Goal: Communication & Community: Answer question/provide support

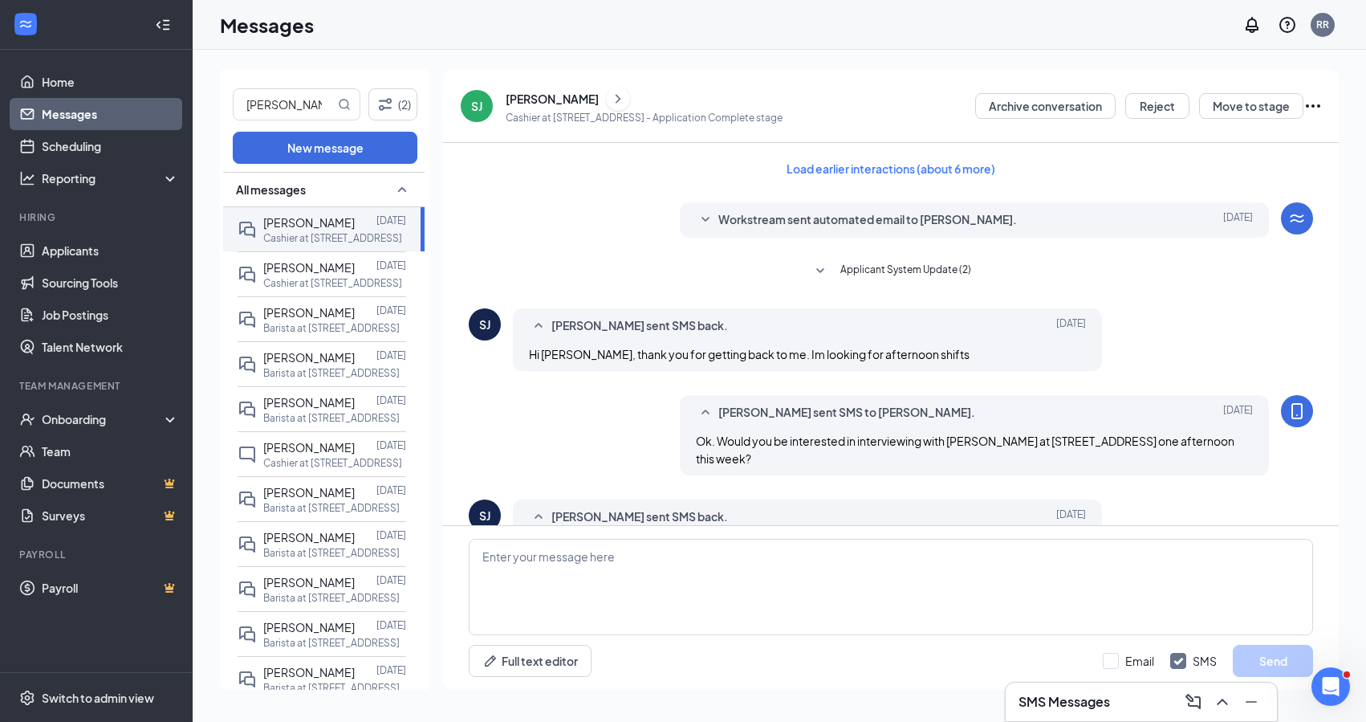
scroll to position [539, 0]
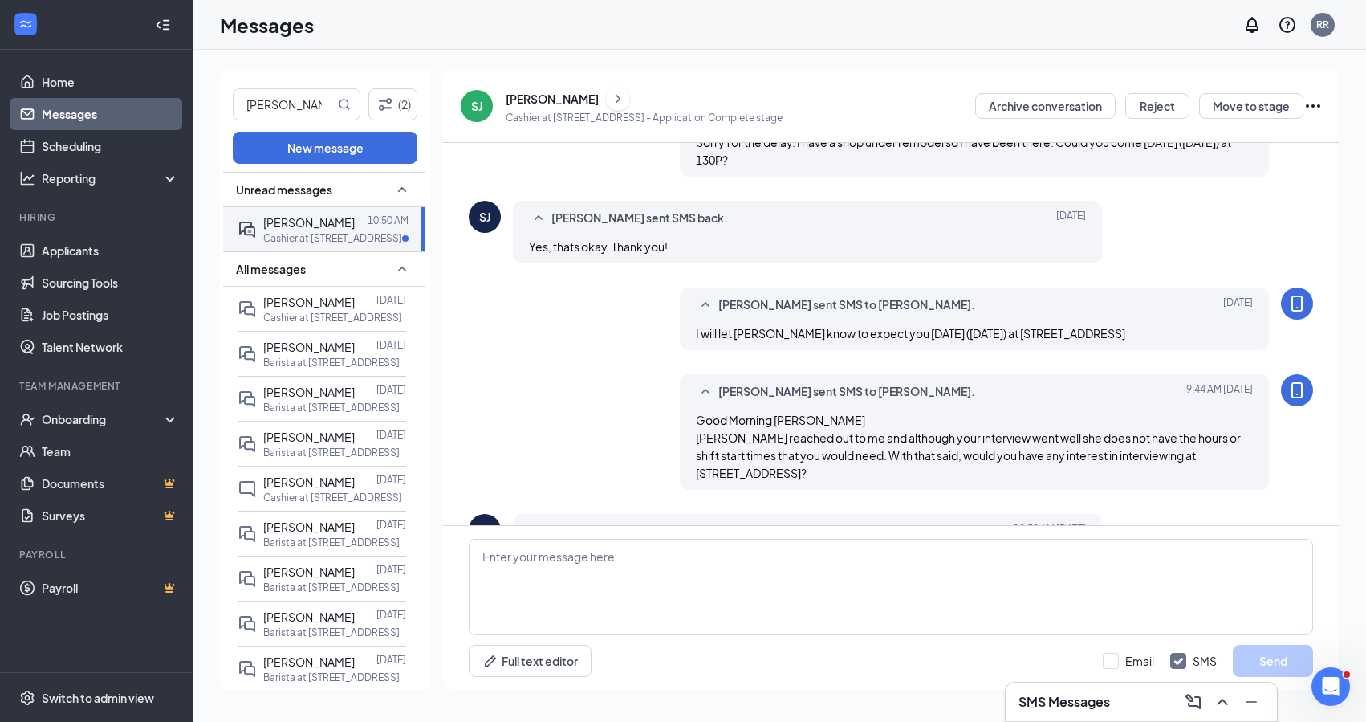
scroll to position [567, 0]
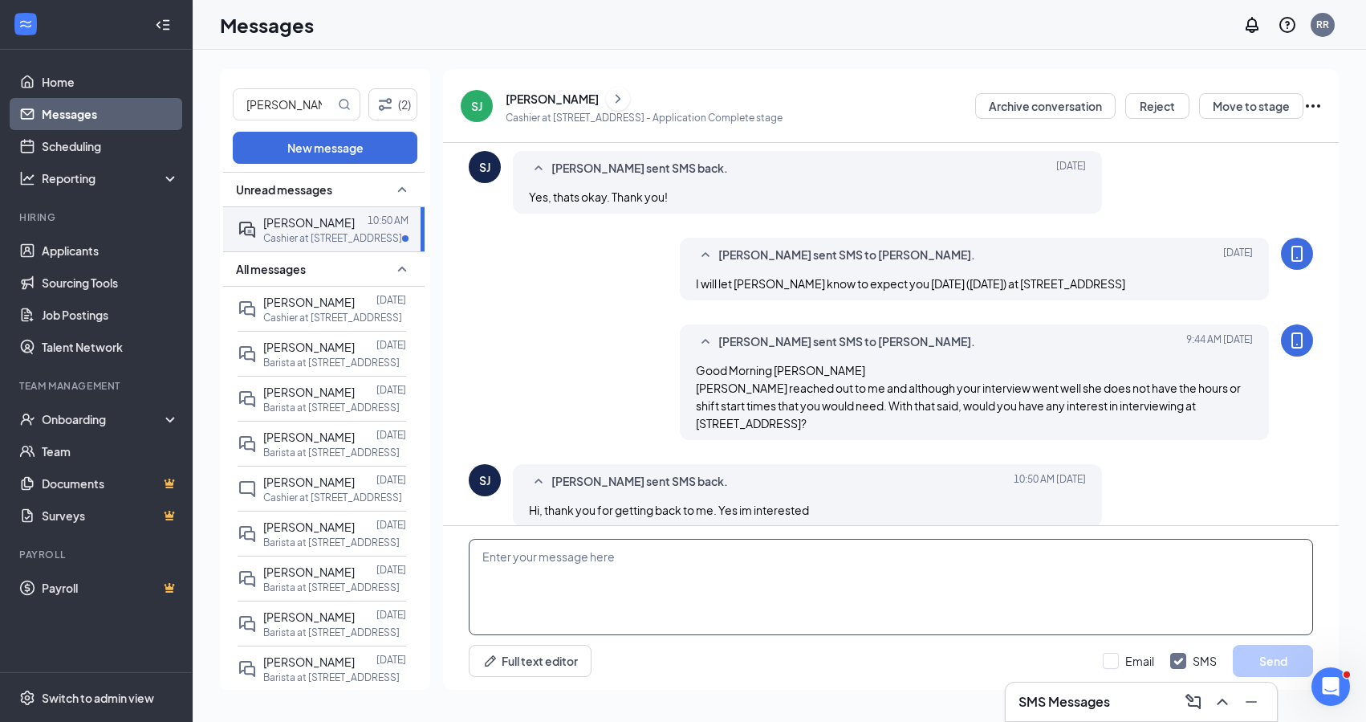
click at [565, 555] on textarea at bounding box center [891, 587] width 844 height 96
type textarea "Great! He is onsite [DATE]/[DATE]/[DATE] for this week. And we schedule between…"
click at [1273, 658] on button "Send" at bounding box center [1273, 661] width 80 height 32
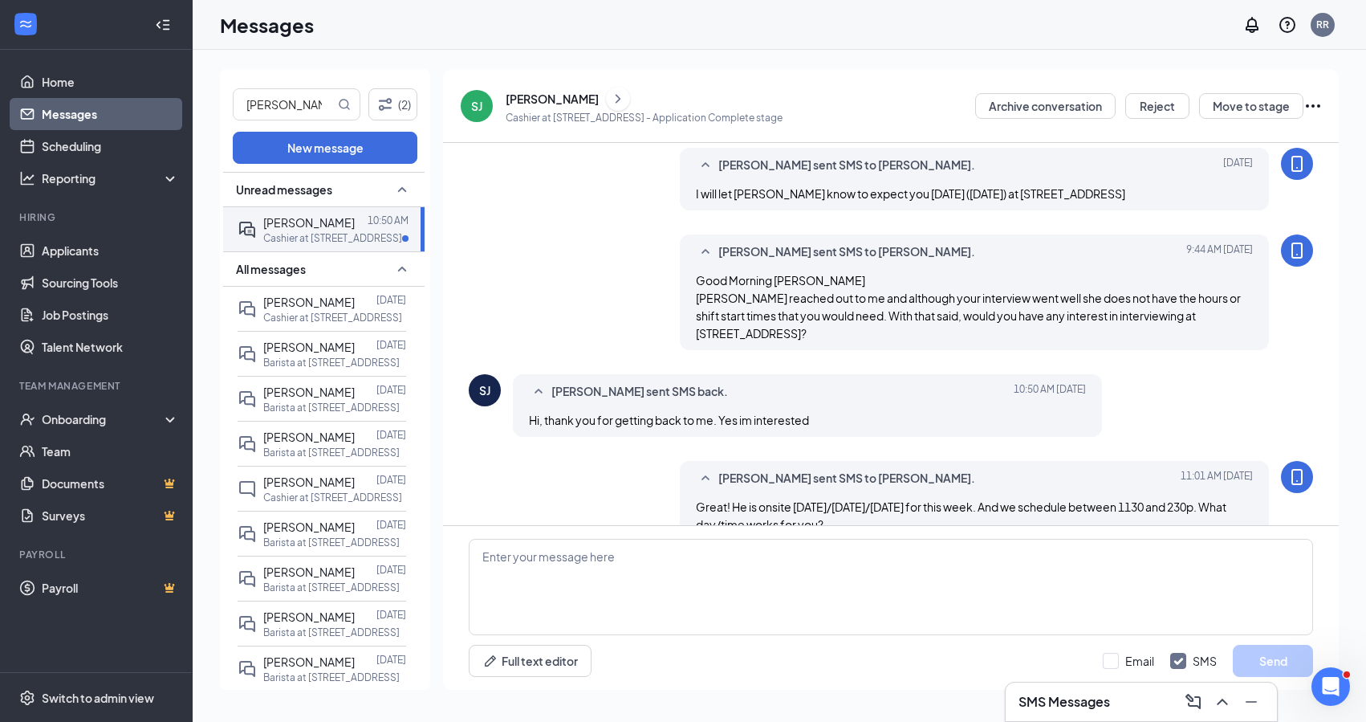
scroll to position [671, 0]
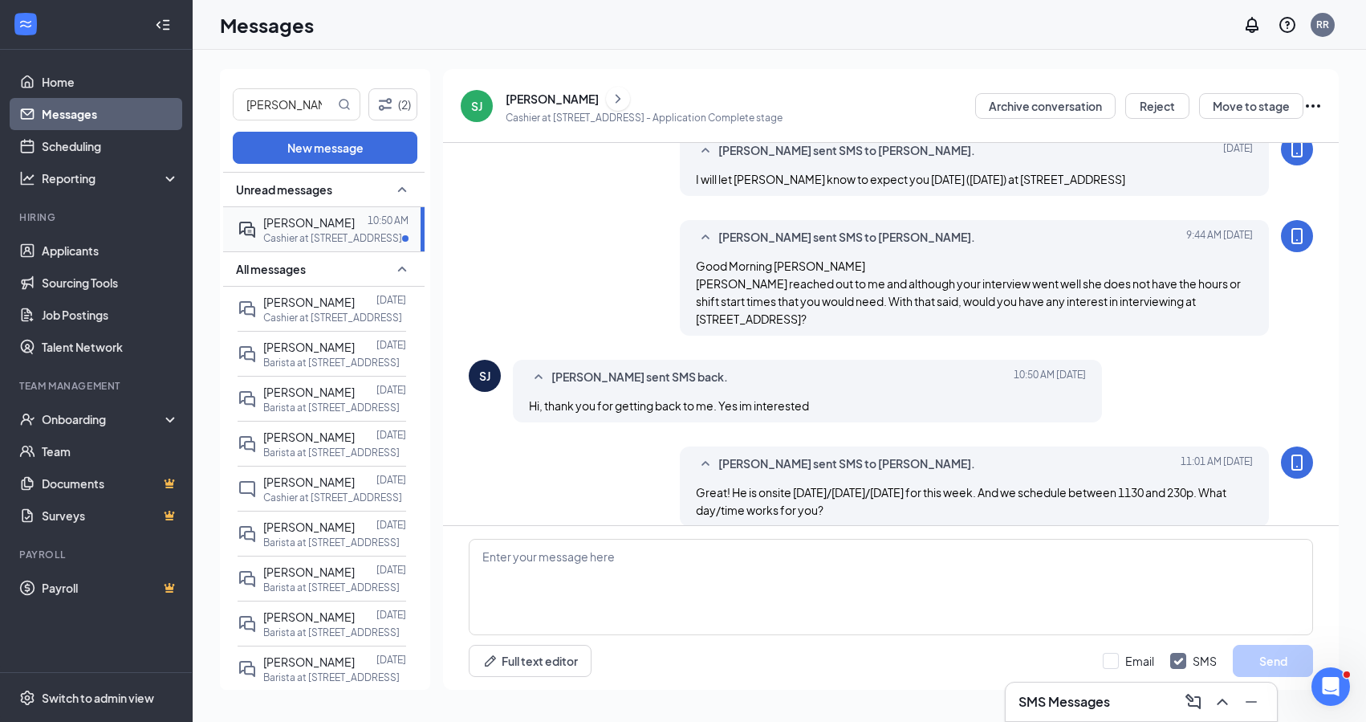
click at [286, 231] on p "Cashier at [STREET_ADDRESS]" at bounding box center [332, 238] width 139 height 14
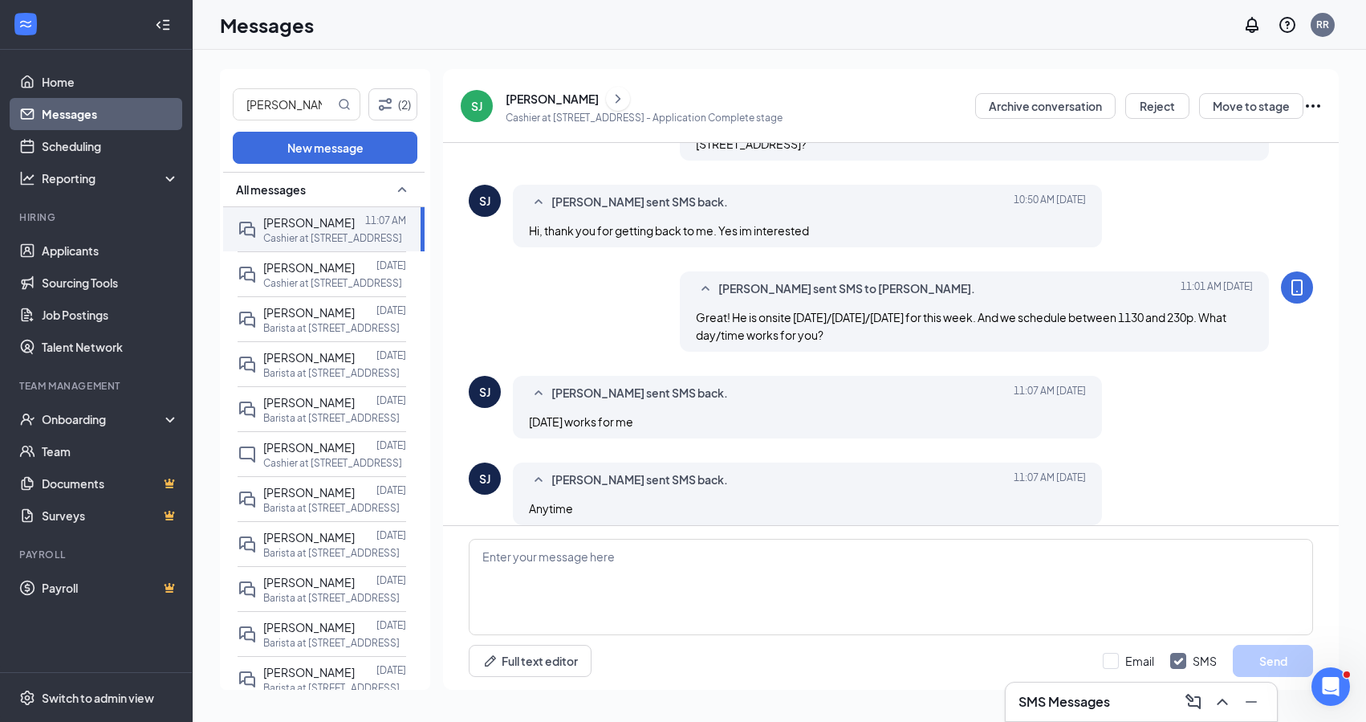
scroll to position [624, 0]
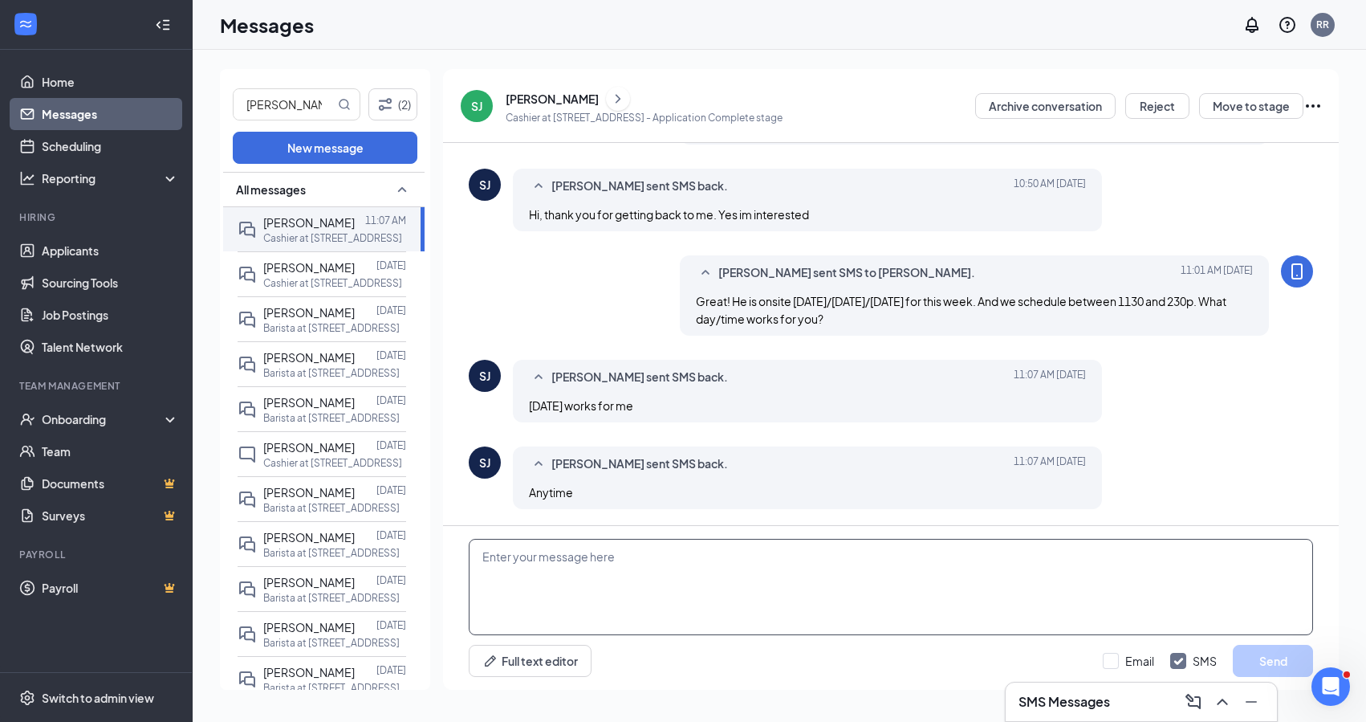
click at [604, 555] on textarea at bounding box center [891, 587] width 844 height 96
type textarea "Ok. I will mark you down for 1130am [DATE] with [PERSON_NAME] at [STREET_ADDRES…"
click at [1270, 666] on button "Send" at bounding box center [1273, 661] width 80 height 32
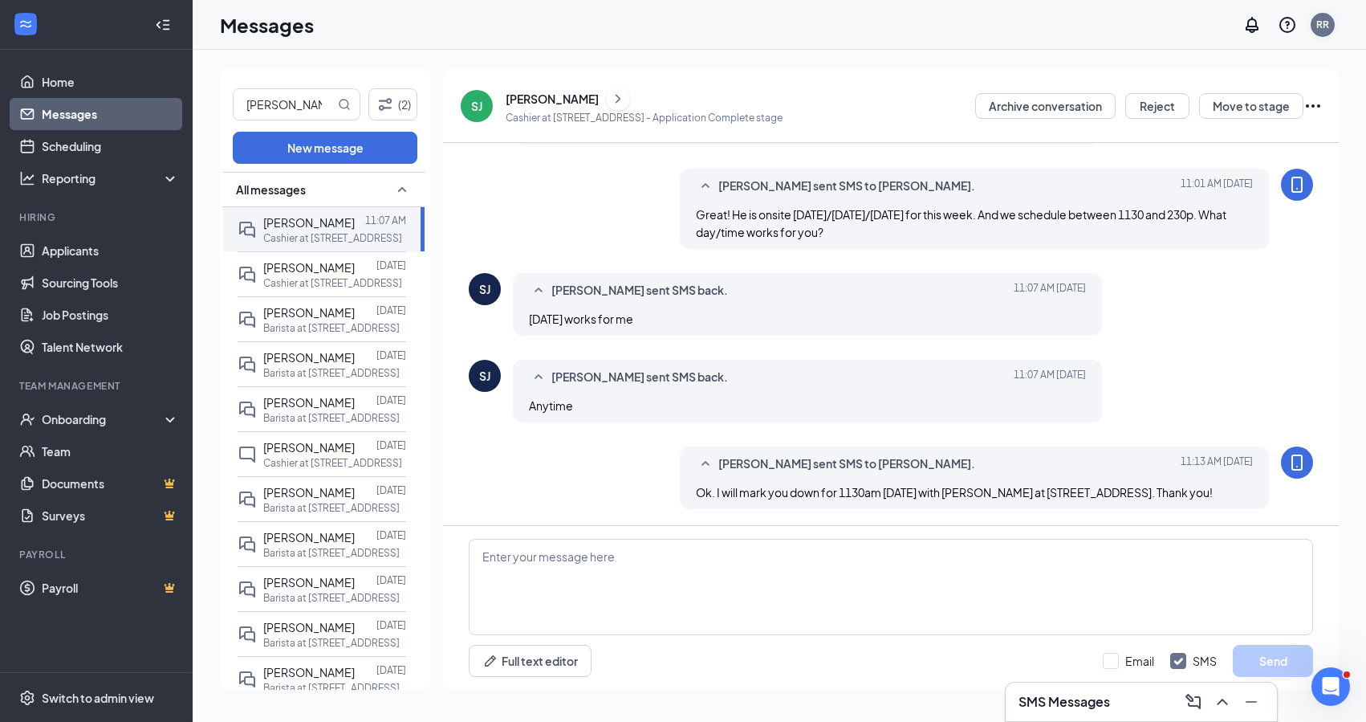
click at [1315, 29] on div "RR" at bounding box center [1323, 25] width 24 height 24
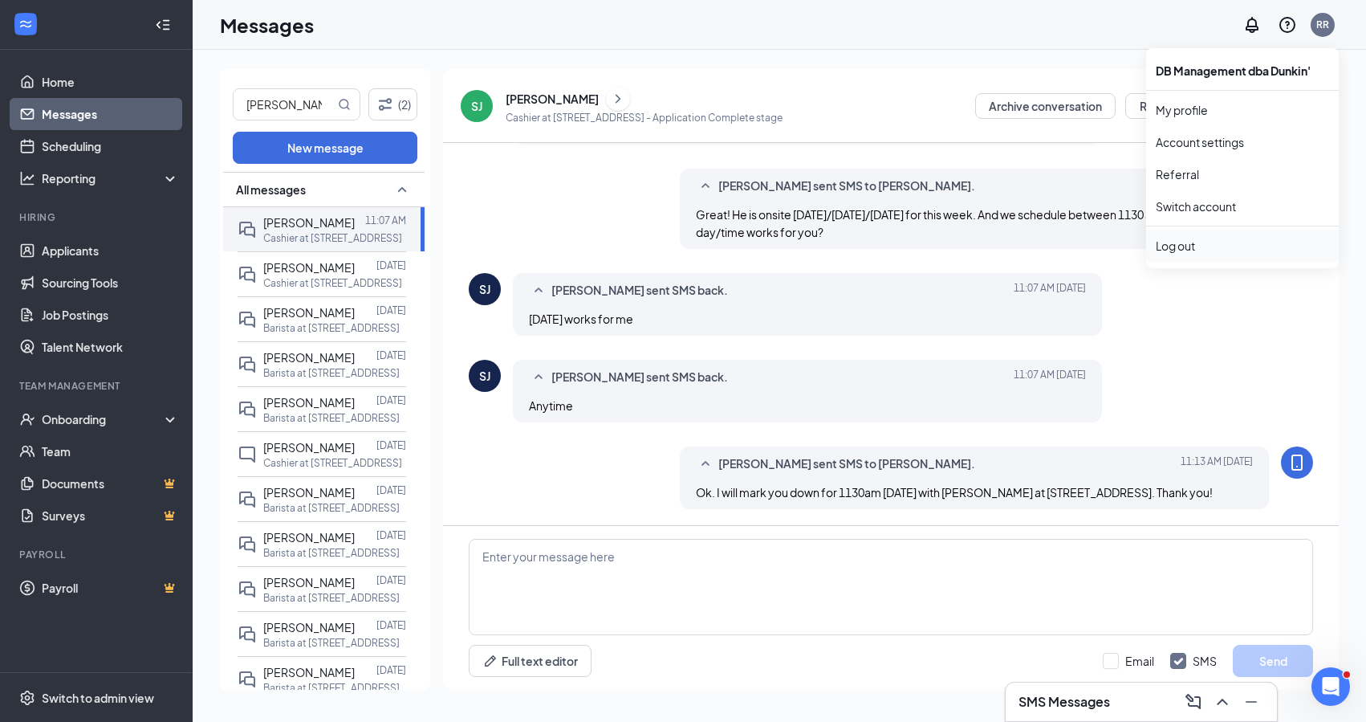
click at [1194, 242] on div "Log out" at bounding box center [1242, 246] width 173 height 16
